Goal: Task Accomplishment & Management: Understand process/instructions

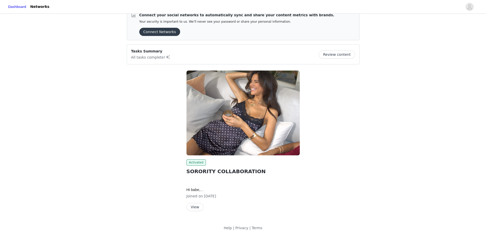
scroll to position [16, 0]
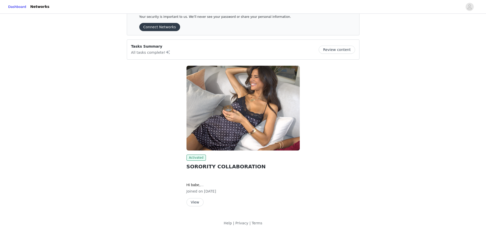
click at [193, 204] on button "View" at bounding box center [194, 202] width 17 height 8
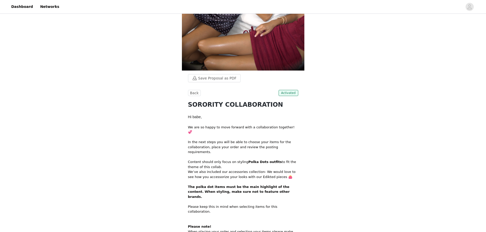
scroll to position [153, 0]
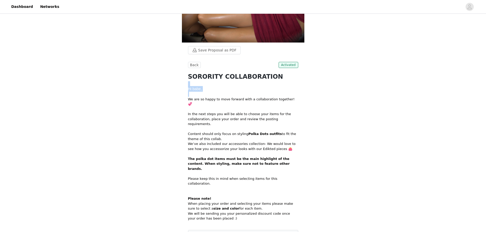
drag, startPoint x: 182, startPoint y: 85, endPoint x: 217, endPoint y: 92, distance: 35.6
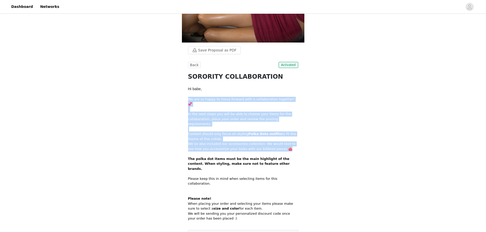
drag, startPoint x: 186, startPoint y: 99, endPoint x: 275, endPoint y: 141, distance: 98.1
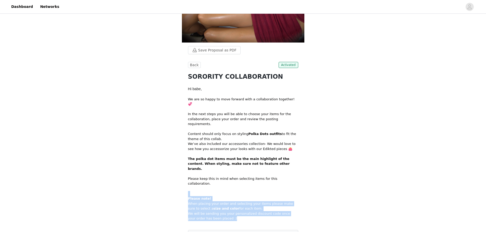
drag, startPoint x: 217, startPoint y: 200, endPoint x: 184, endPoint y: 175, distance: 40.9
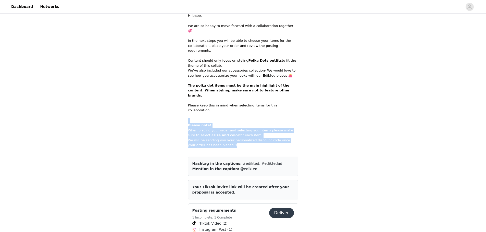
scroll to position [209, 0]
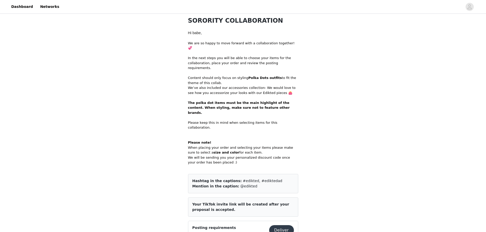
click at [236, 130] on p at bounding box center [243, 132] width 110 height 5
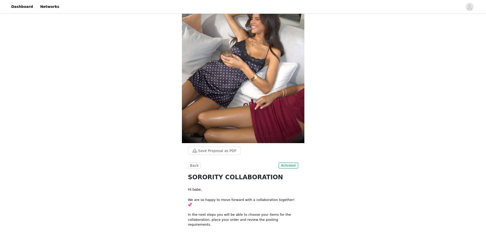
scroll to position [0, 0]
